Goal: Information Seeking & Learning: Learn about a topic

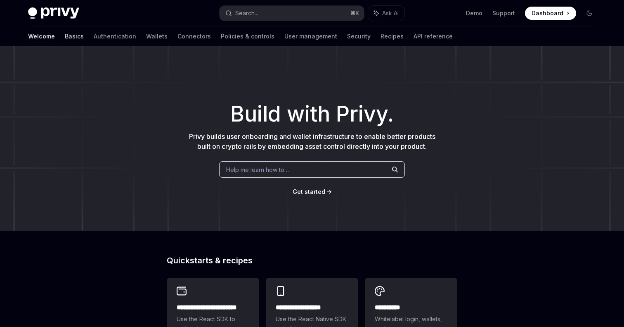
click at [65, 36] on link "Basics" at bounding box center [74, 36] width 19 height 20
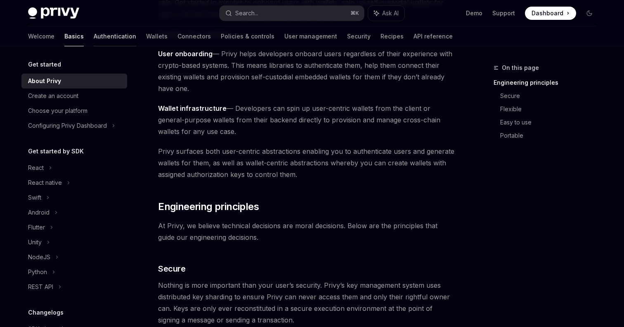
click at [94, 36] on link "Authentication" at bounding box center [115, 36] width 43 height 20
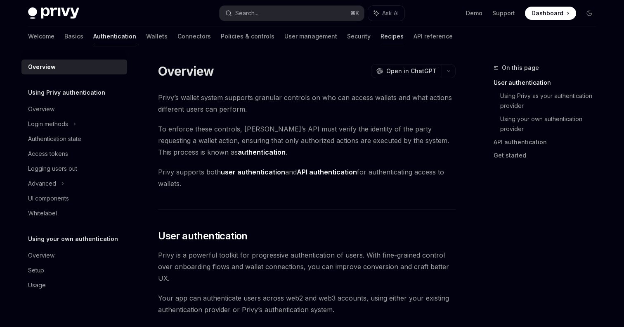
click at [381, 37] on link "Recipes" at bounding box center [392, 36] width 23 height 20
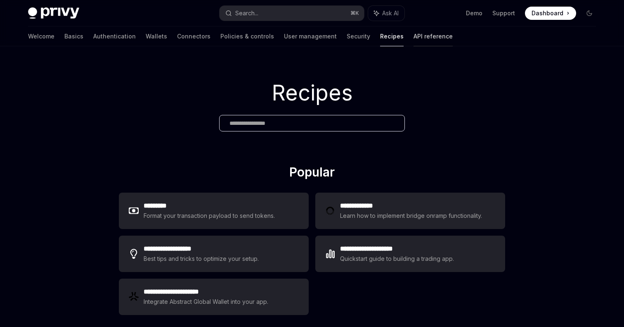
click at [414, 35] on link "API reference" at bounding box center [433, 36] width 39 height 20
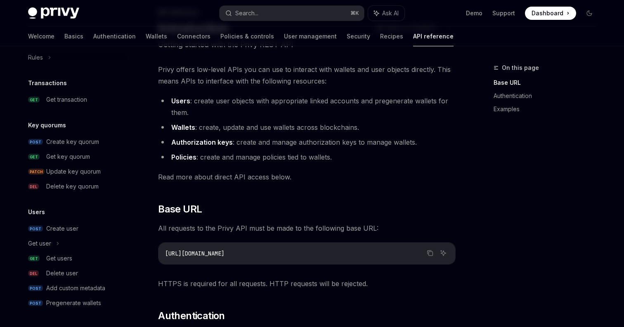
scroll to position [126, 0]
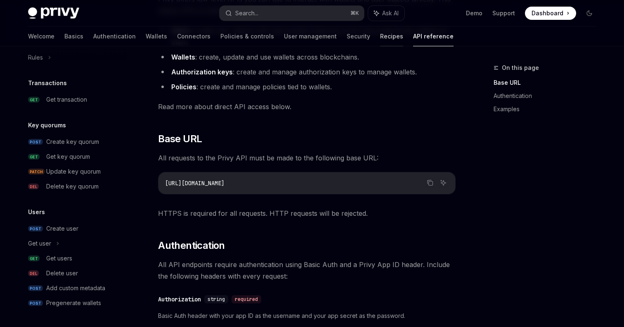
click at [380, 36] on link "Recipes" at bounding box center [391, 36] width 23 height 20
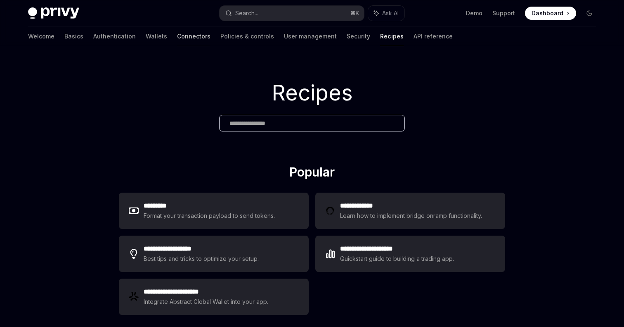
click at [177, 38] on link "Connectors" at bounding box center [193, 36] width 33 height 20
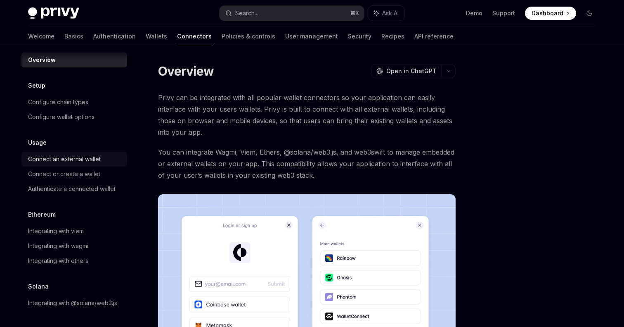
click at [66, 162] on div "Connect an external wallet" at bounding box center [64, 159] width 73 height 10
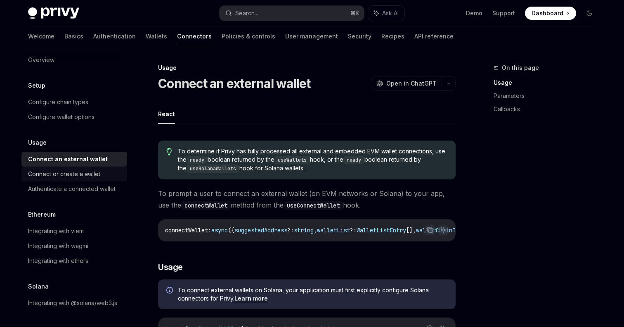
click at [65, 171] on div "Connect or create a wallet" at bounding box center [64, 174] width 72 height 10
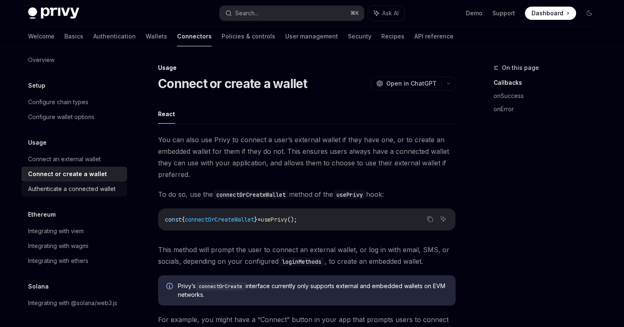
click at [66, 185] on div "Authenticate a connected wallet" at bounding box center [72, 189] width 88 height 10
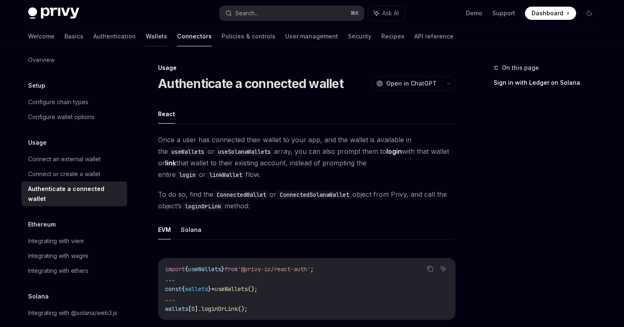
click at [146, 33] on link "Wallets" at bounding box center [156, 36] width 21 height 20
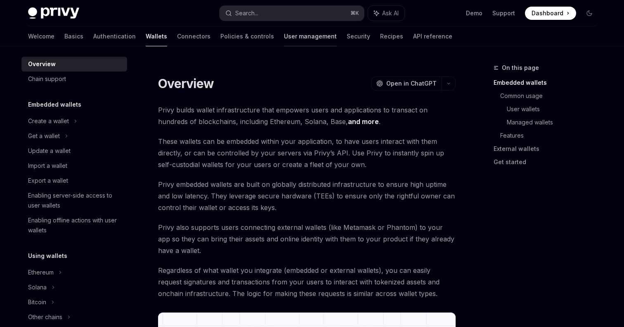
click at [284, 35] on link "User management" at bounding box center [310, 36] width 53 height 20
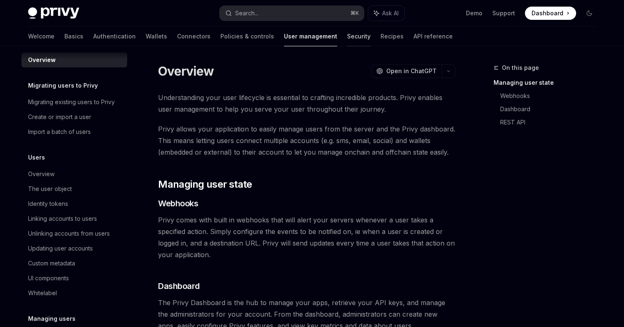
click at [347, 37] on link "Security" at bounding box center [359, 36] width 24 height 20
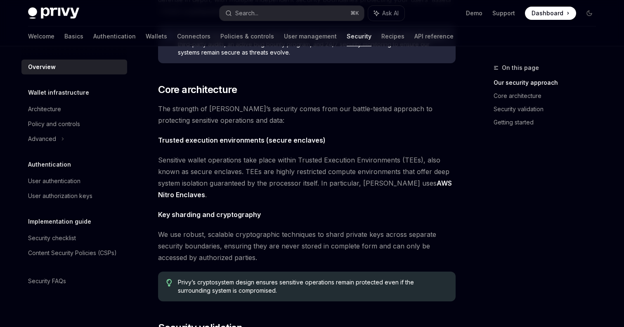
scroll to position [28, 0]
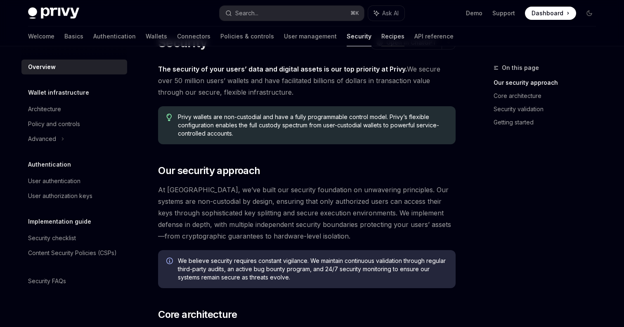
click at [382, 33] on link "Recipes" at bounding box center [393, 36] width 23 height 20
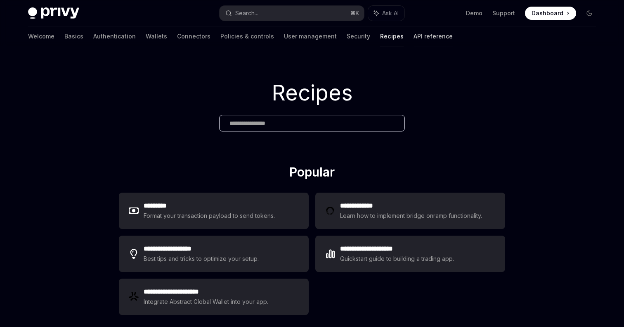
click at [414, 35] on link "API reference" at bounding box center [433, 36] width 39 height 20
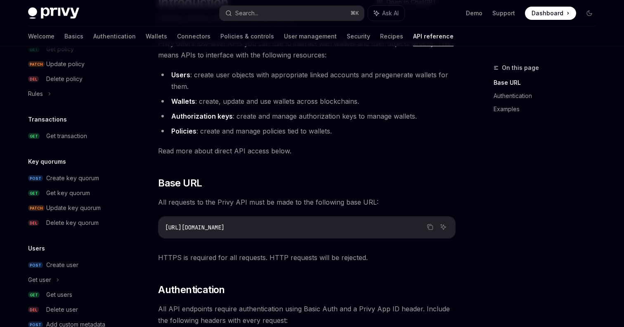
scroll to position [527, 0]
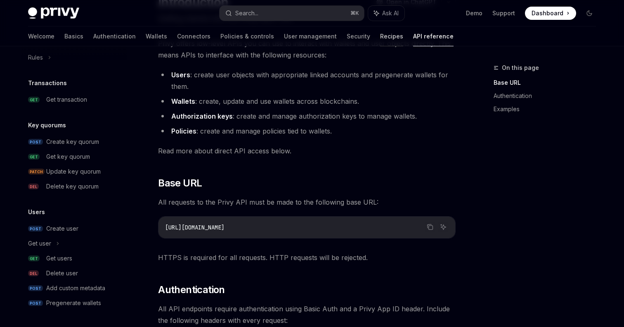
click at [380, 36] on link "Recipes" at bounding box center [391, 36] width 23 height 20
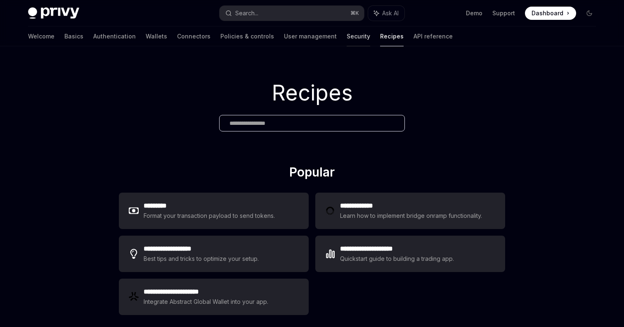
click at [347, 36] on link "Security" at bounding box center [359, 36] width 24 height 20
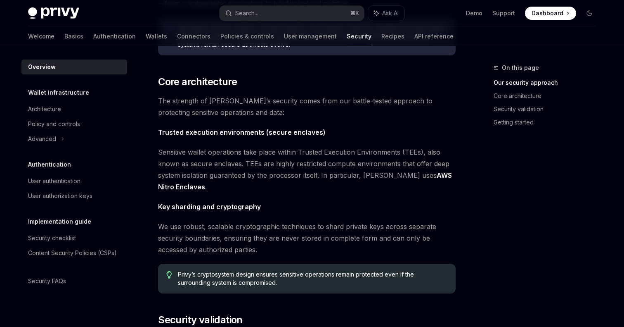
scroll to position [262, 0]
click at [64, 242] on div "Security checklist" at bounding box center [52, 238] width 48 height 10
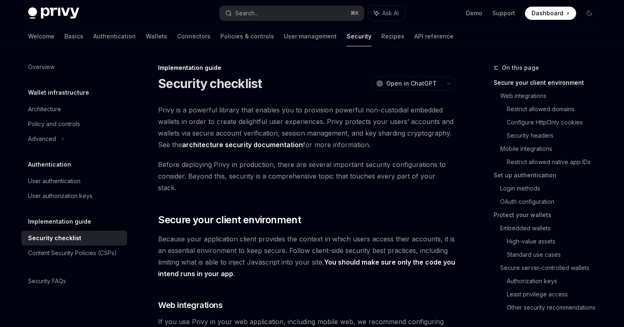
click at [59, 238] on div "Security checklist" at bounding box center [54, 238] width 53 height 10
click at [64, 254] on div "Content Security Policies (CSPs)" at bounding box center [72, 253] width 89 height 10
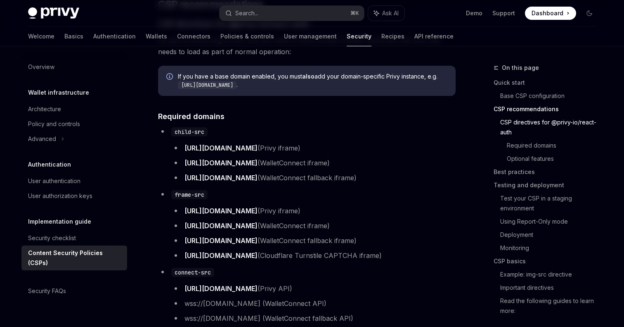
scroll to position [538, 0]
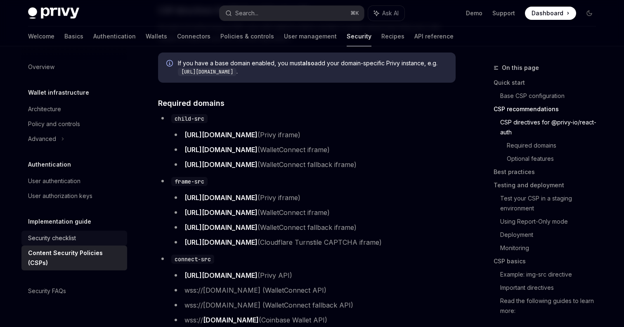
click at [66, 237] on div "Security checklist" at bounding box center [52, 238] width 48 height 10
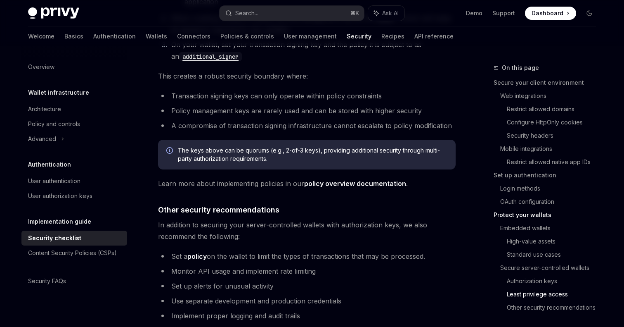
scroll to position [1916, 0]
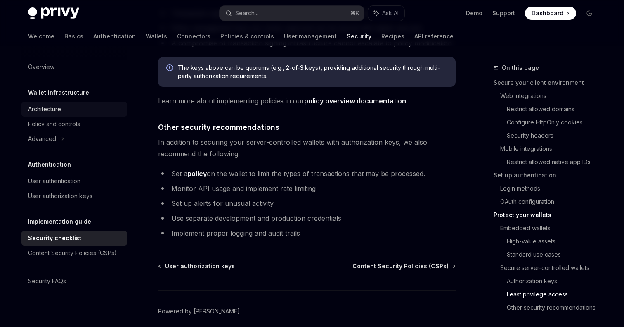
click at [51, 110] on div "Architecture" at bounding box center [44, 109] width 33 height 10
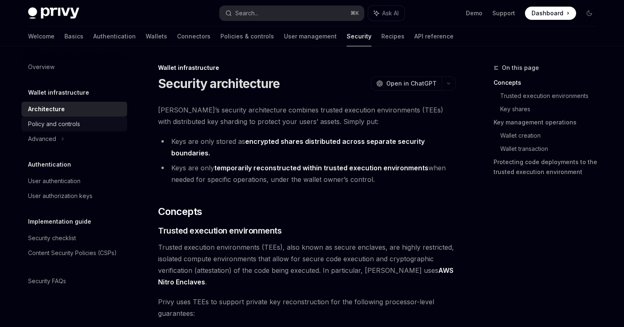
click at [59, 126] on div "Policy and controls" at bounding box center [54, 124] width 52 height 10
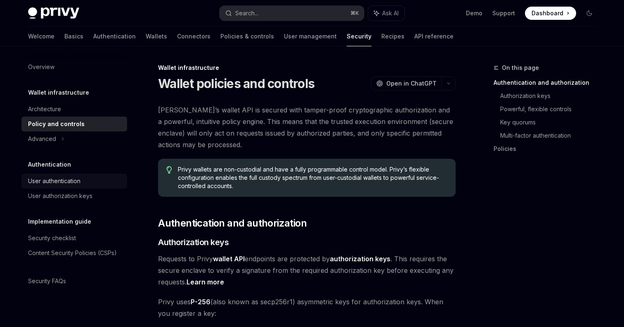
click at [54, 180] on div "User authentication" at bounding box center [54, 181] width 52 height 10
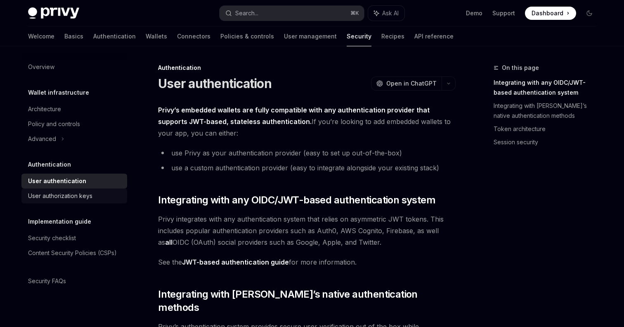
click at [60, 195] on div "User authorization keys" at bounding box center [60, 196] width 64 height 10
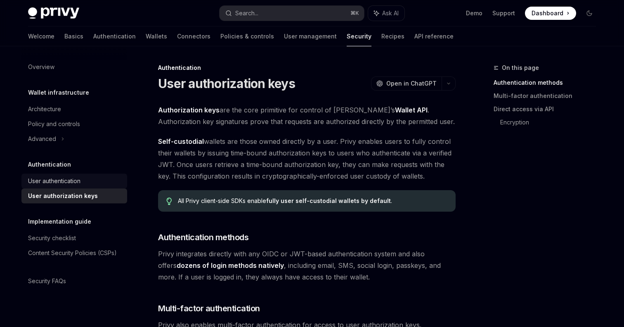
click at [69, 177] on div "User authentication" at bounding box center [54, 181] width 52 height 10
type textarea "*"
